Goal: Task Accomplishment & Management: Manage account settings

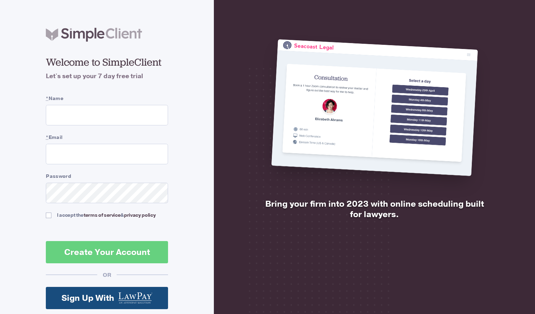
scroll to position [51, 0]
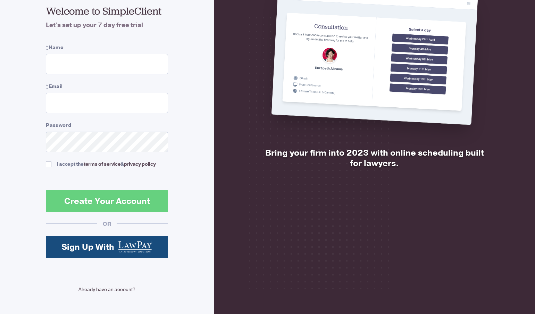
click at [97, 291] on link "Already have an account?" at bounding box center [107, 289] width 122 height 7
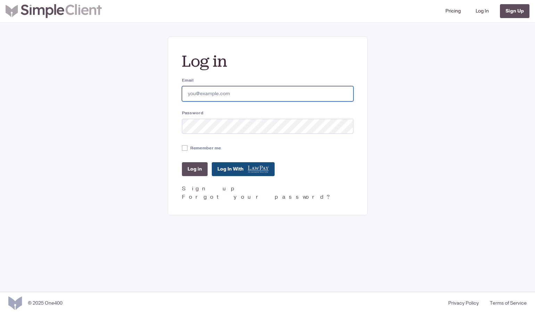
type input "fmartinez@gastelumlaw.com"
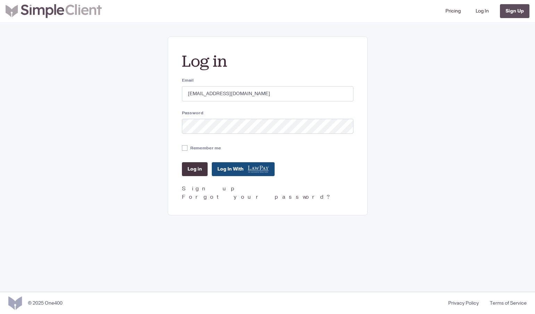
click at [194, 171] on input "Log in" at bounding box center [195, 169] width 26 height 14
